Goal: Task Accomplishment & Management: Manage account settings

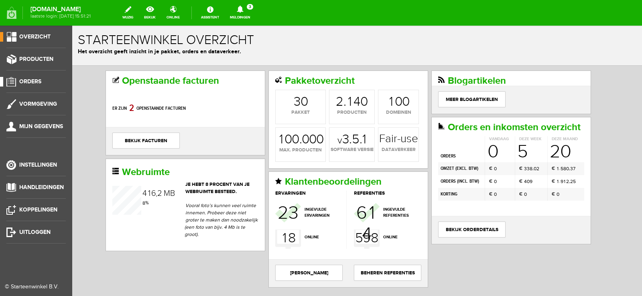
click at [38, 78] on link "Orders" at bounding box center [33, 82] width 66 height 10
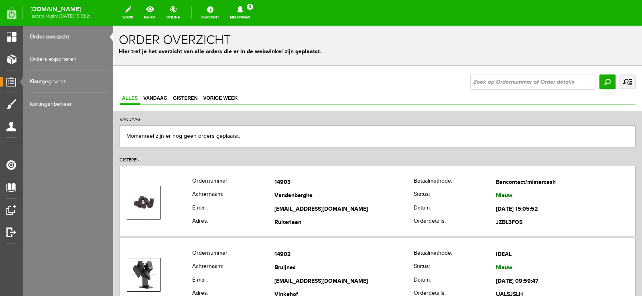
click at [250, 6] on icon at bounding box center [240, 9] width 20 height 7
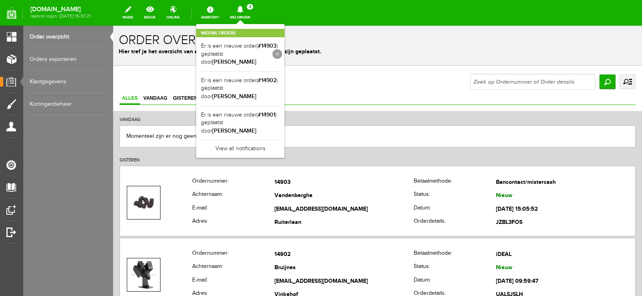
click at [282, 54] on link at bounding box center [277, 54] width 10 height 10
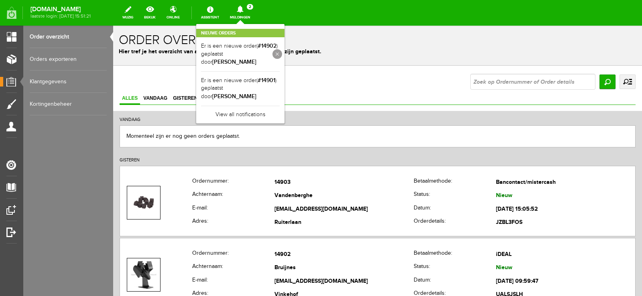
click at [282, 49] on link at bounding box center [277, 54] width 10 height 10
click at [282, 50] on link at bounding box center [277, 54] width 10 height 10
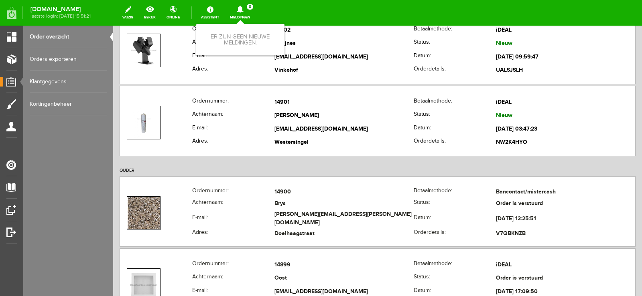
scroll to position [241, 0]
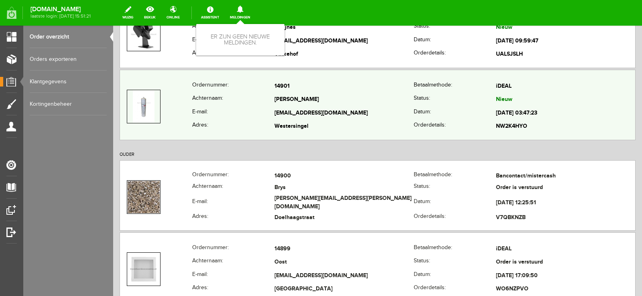
click at [326, 106] on td "[PERSON_NAME]" at bounding box center [343, 100] width 139 height 14
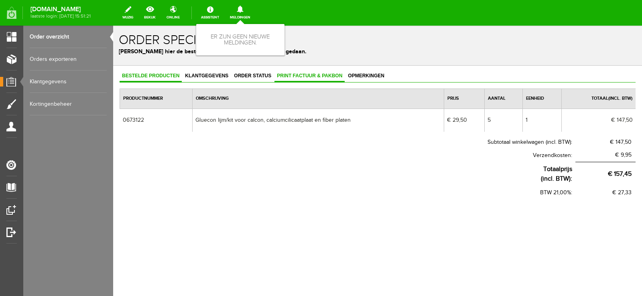
click at [312, 74] on span "Print factuur & pakbon" at bounding box center [309, 76] width 70 height 6
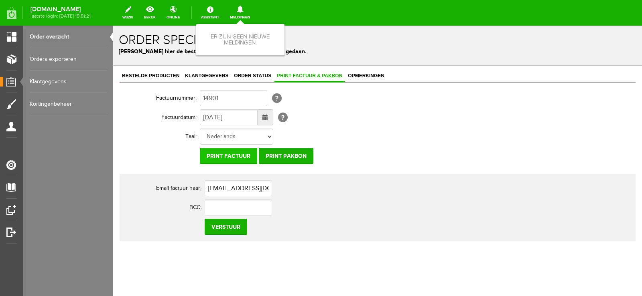
click at [227, 154] on input "Print factuur" at bounding box center [228, 156] width 57 height 16
click at [285, 153] on input "Print pakbon" at bounding box center [286, 156] width 55 height 16
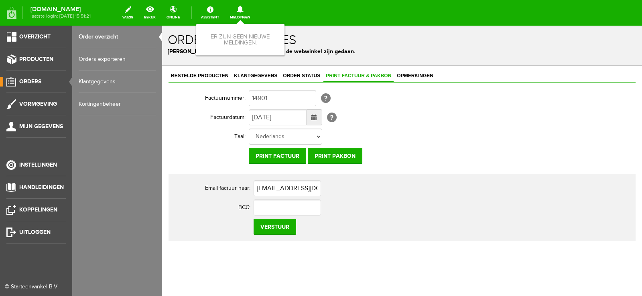
click at [36, 80] on span "Orders" at bounding box center [30, 81] width 22 height 7
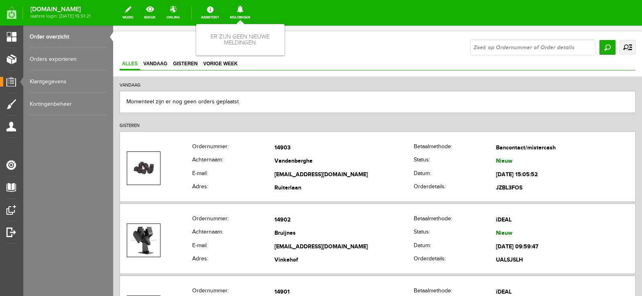
scroll to position [120, 0]
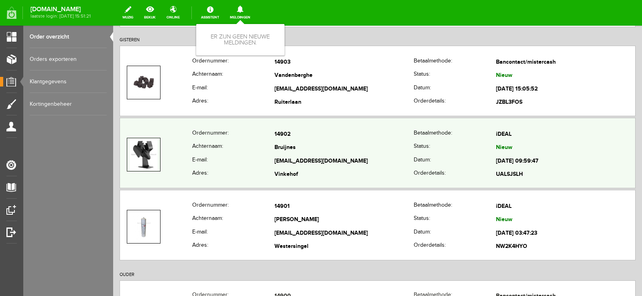
click at [343, 156] on td "[EMAIL_ADDRESS][DOMAIN_NAME]" at bounding box center [343, 162] width 139 height 14
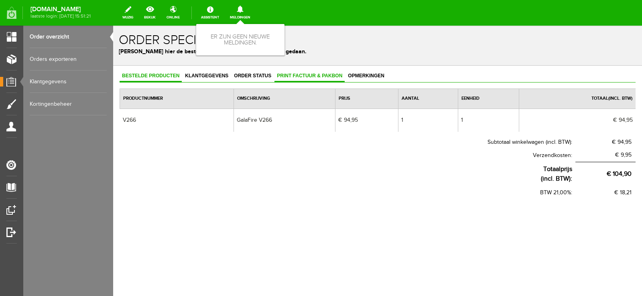
click at [317, 76] on span "Print factuur & pakbon" at bounding box center [309, 76] width 70 height 6
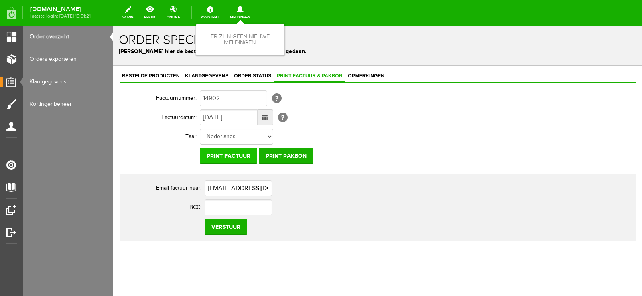
click at [233, 152] on input "Print factuur" at bounding box center [228, 156] width 57 height 16
click at [290, 158] on input "Print pakbon" at bounding box center [286, 156] width 55 height 16
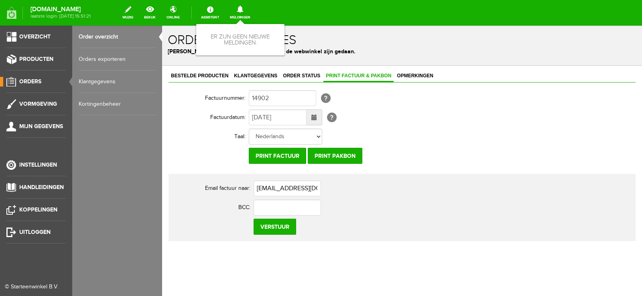
click at [38, 79] on span "Orders" at bounding box center [30, 81] width 22 height 7
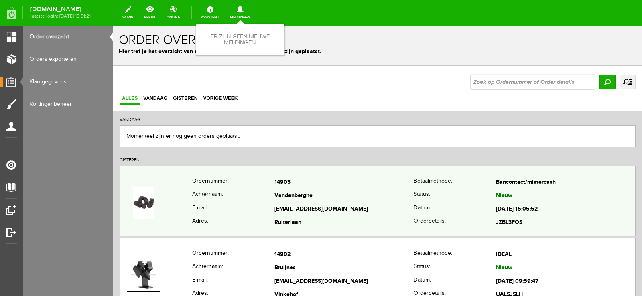
click at [392, 217] on td "Ruiterlaan" at bounding box center [343, 224] width 139 height 14
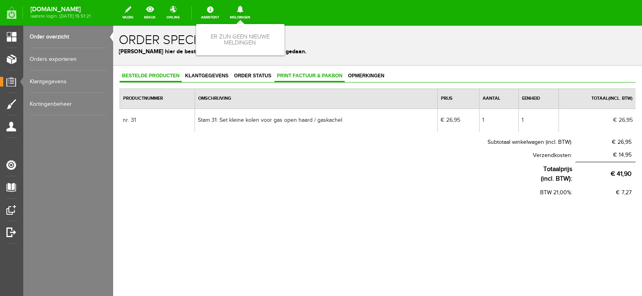
click at [304, 75] on span "Print factuur & pakbon" at bounding box center [309, 76] width 70 height 6
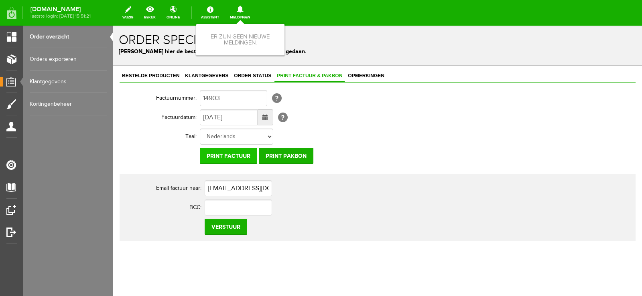
click at [244, 154] on input "Print factuur" at bounding box center [228, 156] width 57 height 16
click at [293, 155] on input "Print pakbon" at bounding box center [286, 156] width 55 height 16
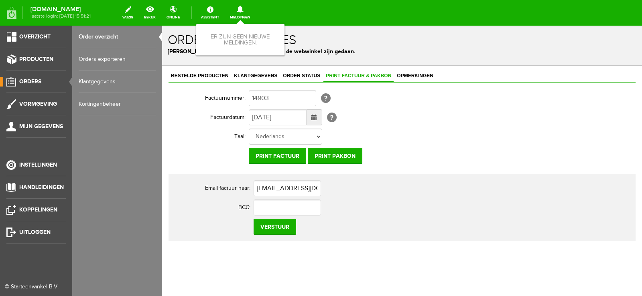
click at [28, 80] on span "Orders" at bounding box center [30, 81] width 22 height 7
